Goal: Transaction & Acquisition: Download file/media

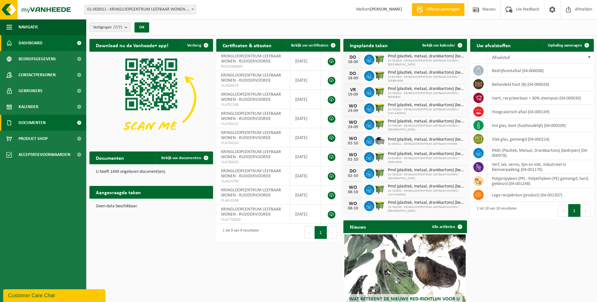
click at [35, 121] on span "Documenten" at bounding box center [32, 123] width 27 height 16
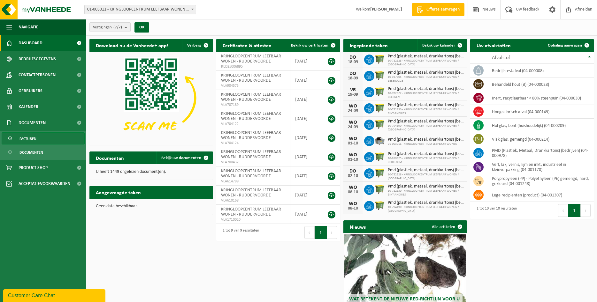
click at [39, 136] on link "Facturen" at bounding box center [43, 138] width 83 height 12
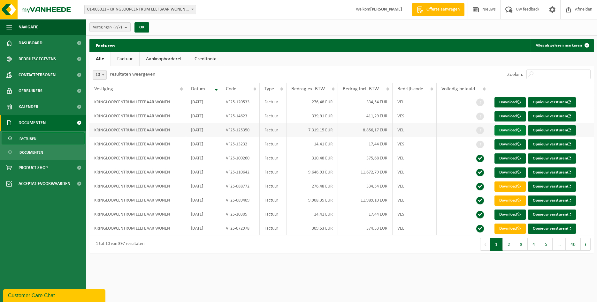
click at [501, 128] on link "Download" at bounding box center [509, 130] width 31 height 10
click at [503, 171] on link "Download" at bounding box center [509, 173] width 31 height 10
